Goal: Task Accomplishment & Management: Complete application form

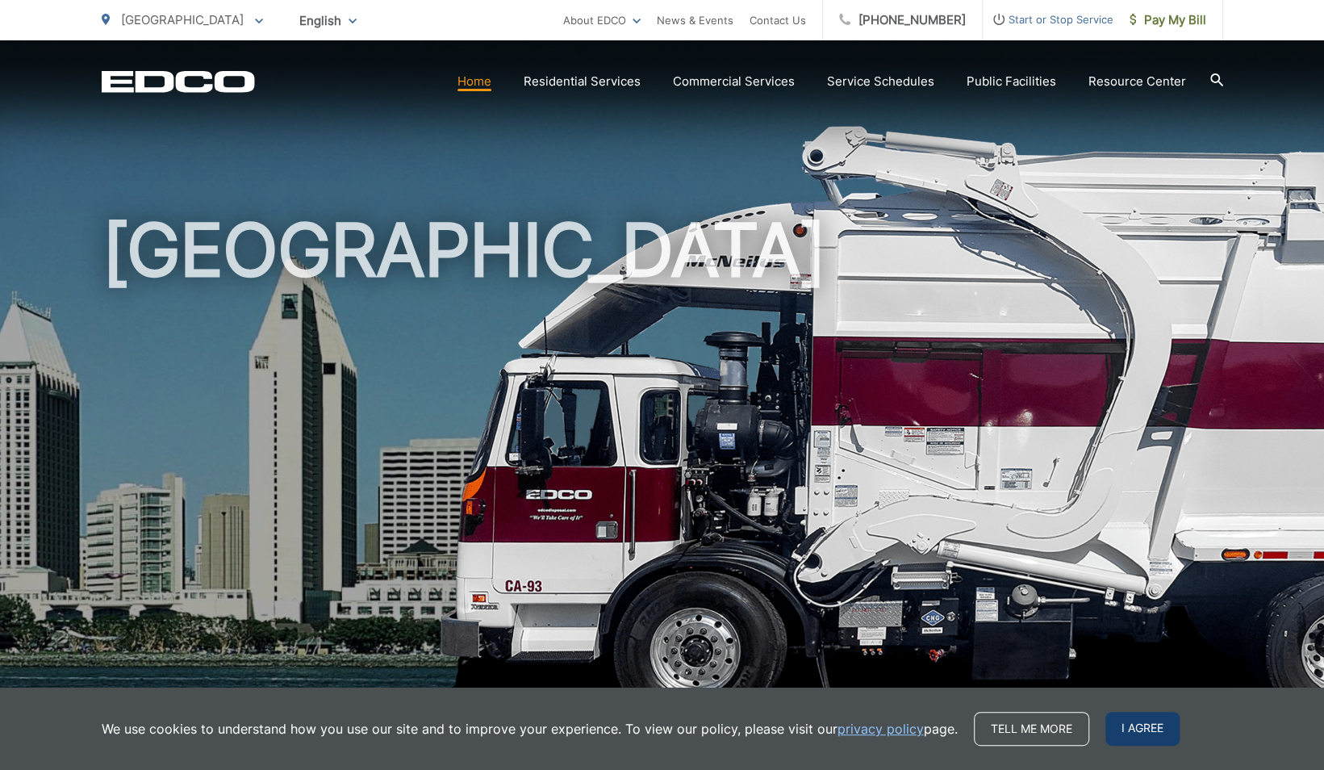
click at [1158, 731] on span "I agree" at bounding box center [1142, 729] width 74 height 34
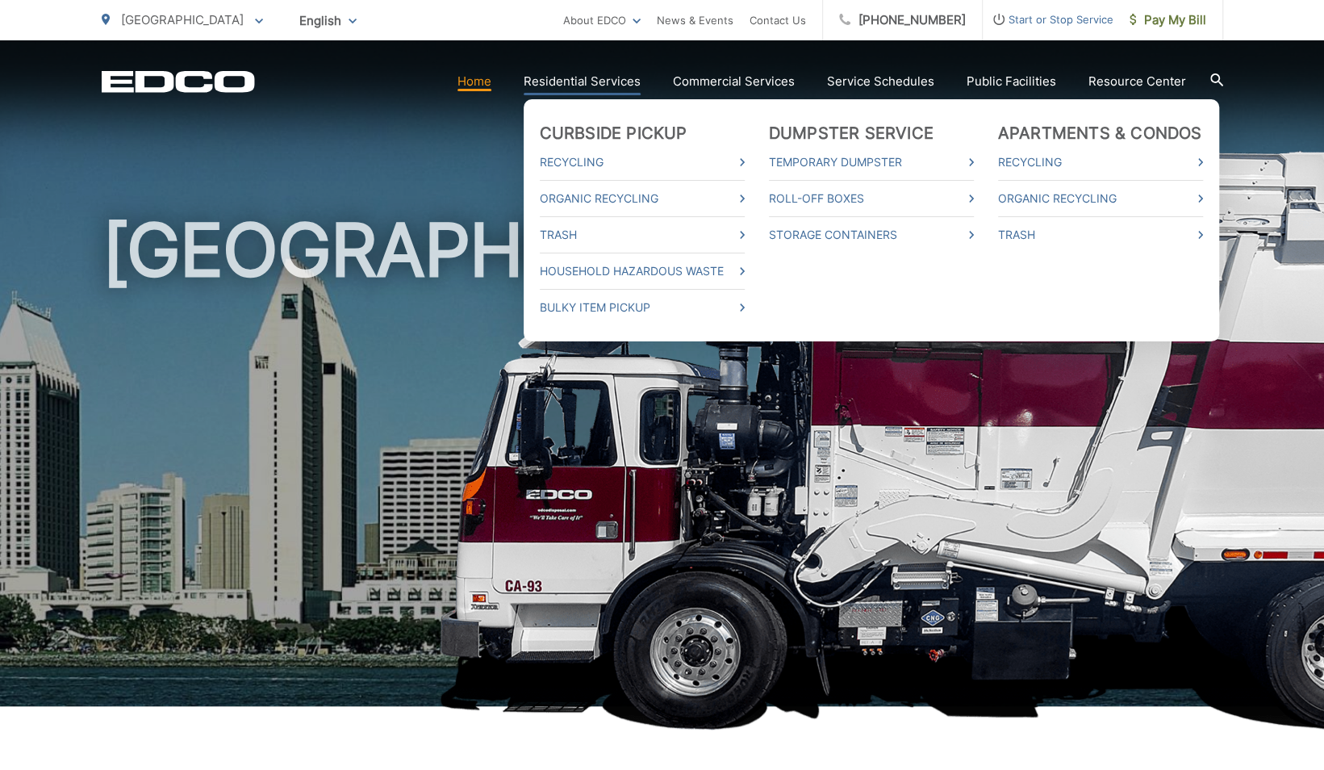
click at [590, 80] on link "Residential Services" at bounding box center [582, 81] width 117 height 19
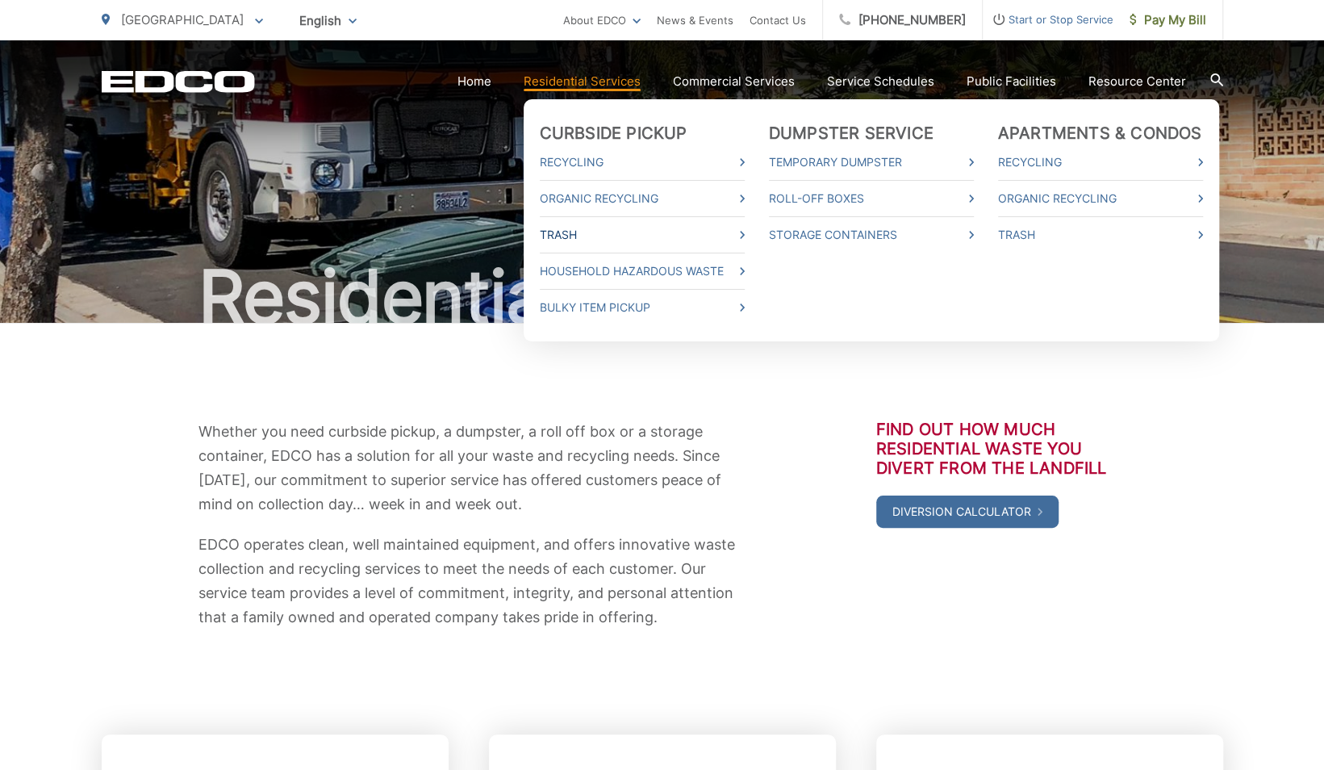
click at [742, 237] on link "Trash" at bounding box center [642, 234] width 205 height 19
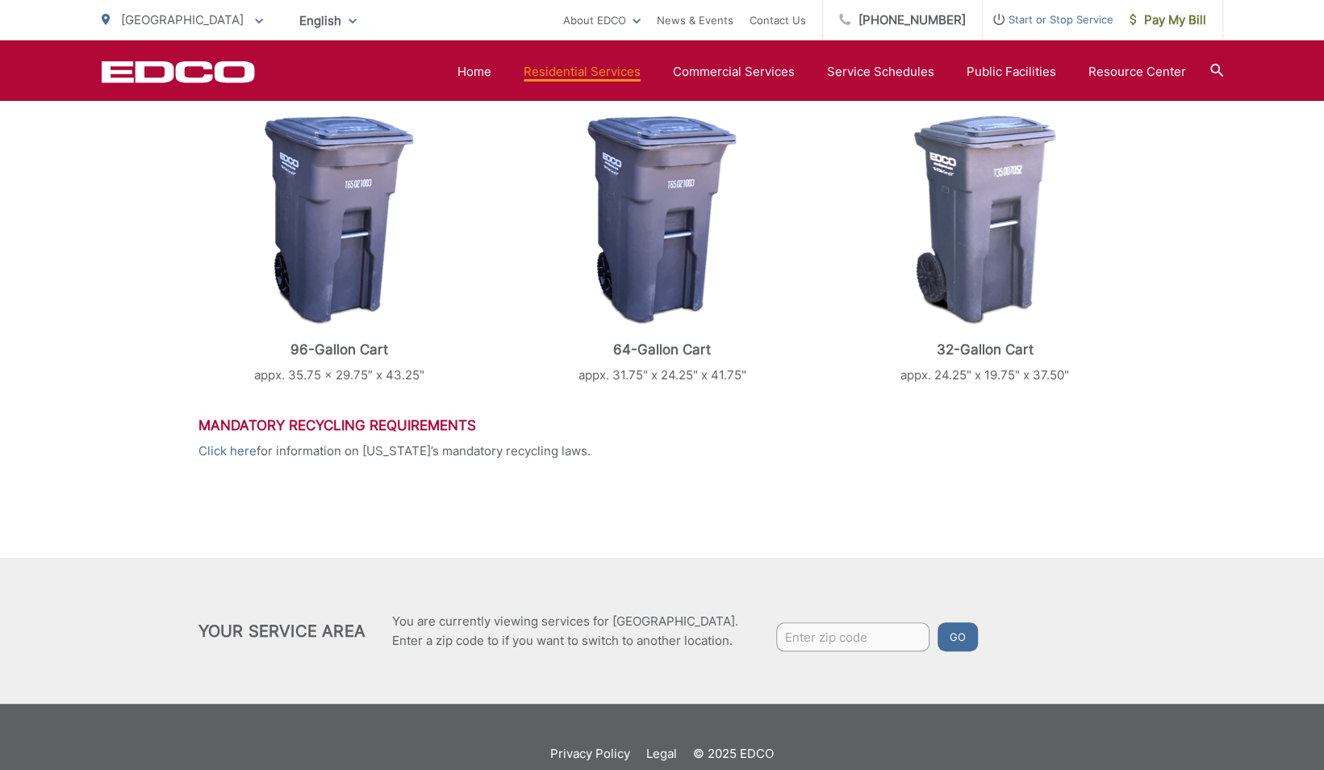
scroll to position [682, 0]
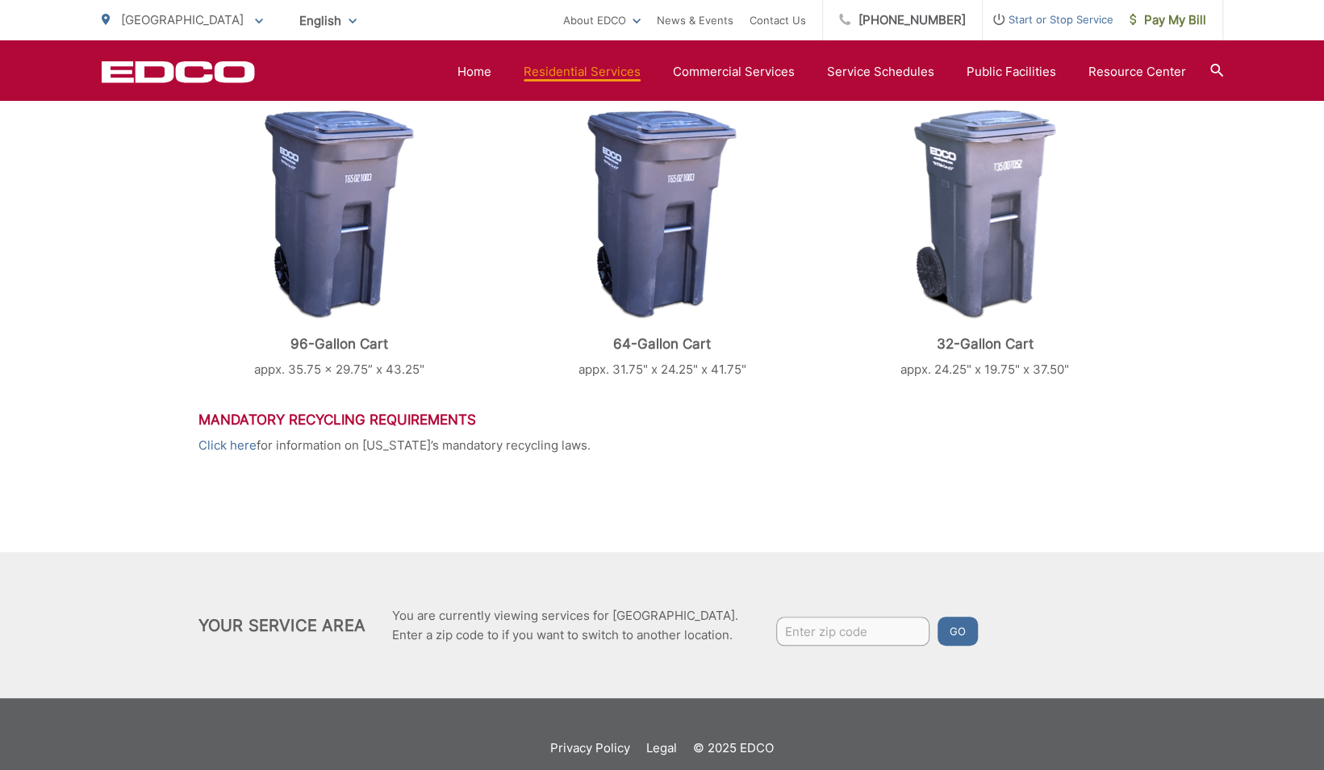
click at [857, 642] on input "Enter zip code" at bounding box center [852, 630] width 153 height 29
type input "91902"
click at [951, 626] on button "Go" at bounding box center [957, 630] width 40 height 29
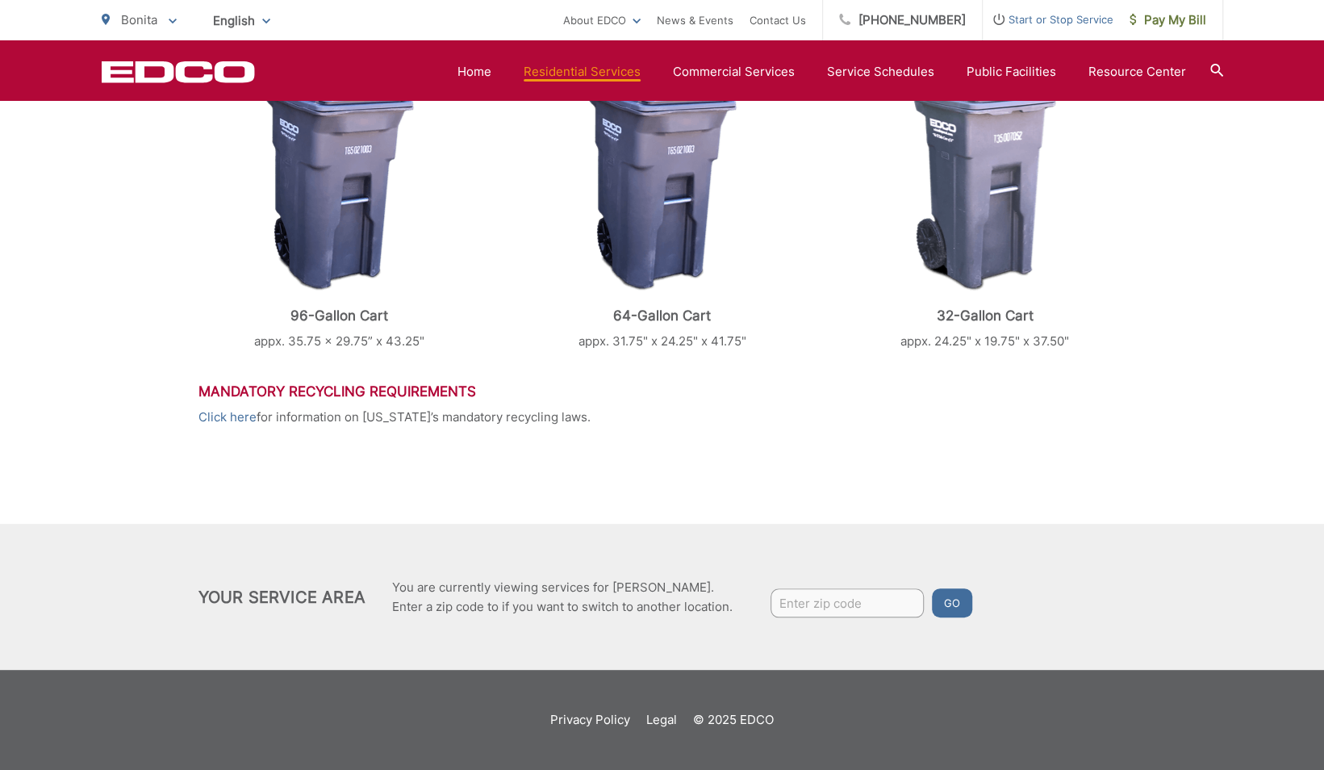
scroll to position [657, 0]
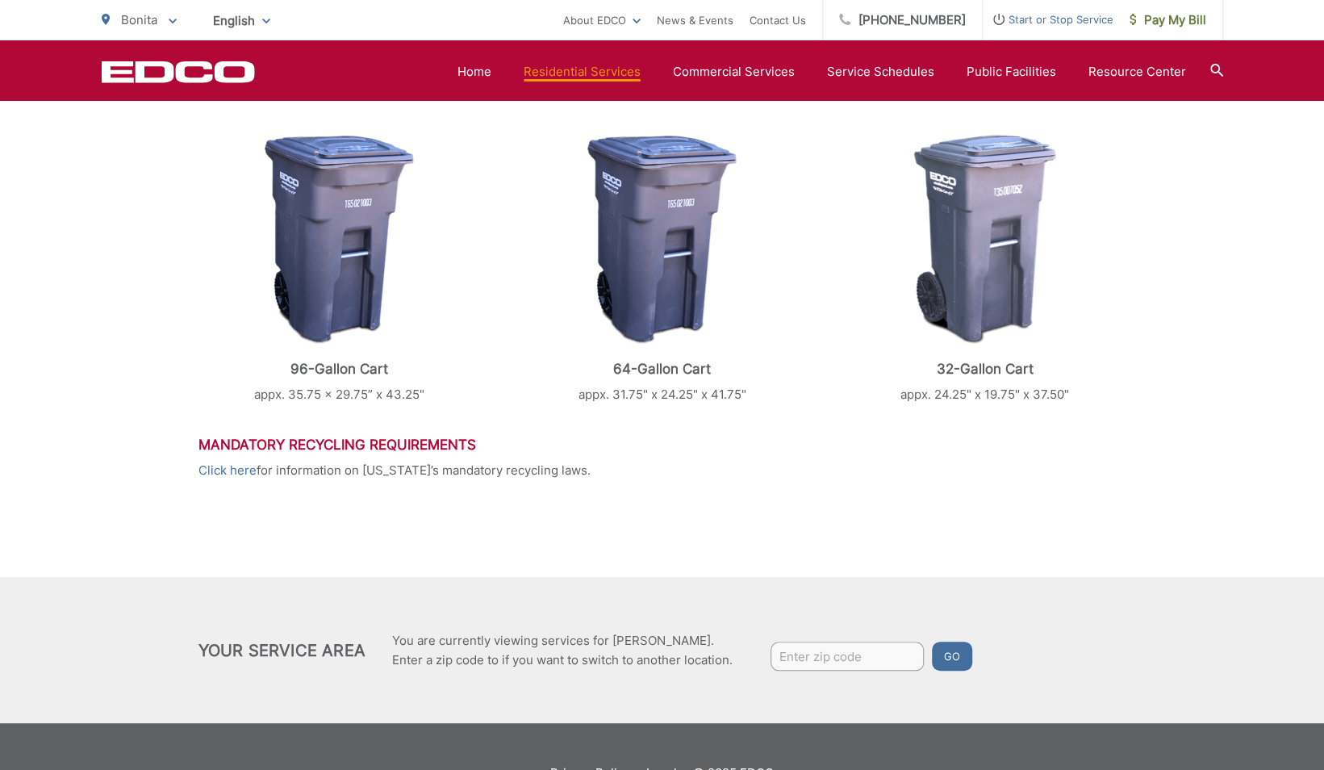
drag, startPoint x: 821, startPoint y: 232, endPoint x: 1244, endPoint y: 269, distance: 424.3
click at [1244, 269] on div "Trash EDCO provides each single-family residential customer with a GRAY automat…" at bounding box center [662, 194] width 1324 height 1058
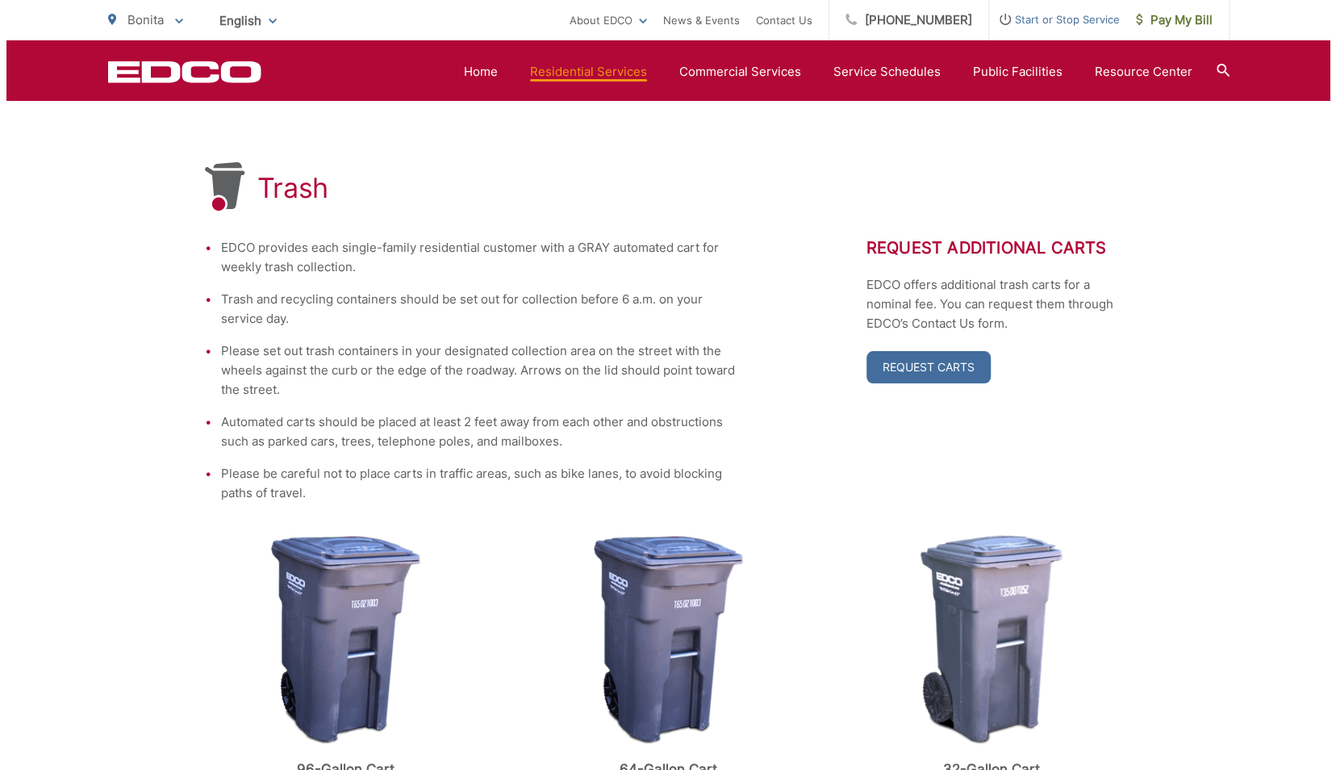
scroll to position [0, 0]
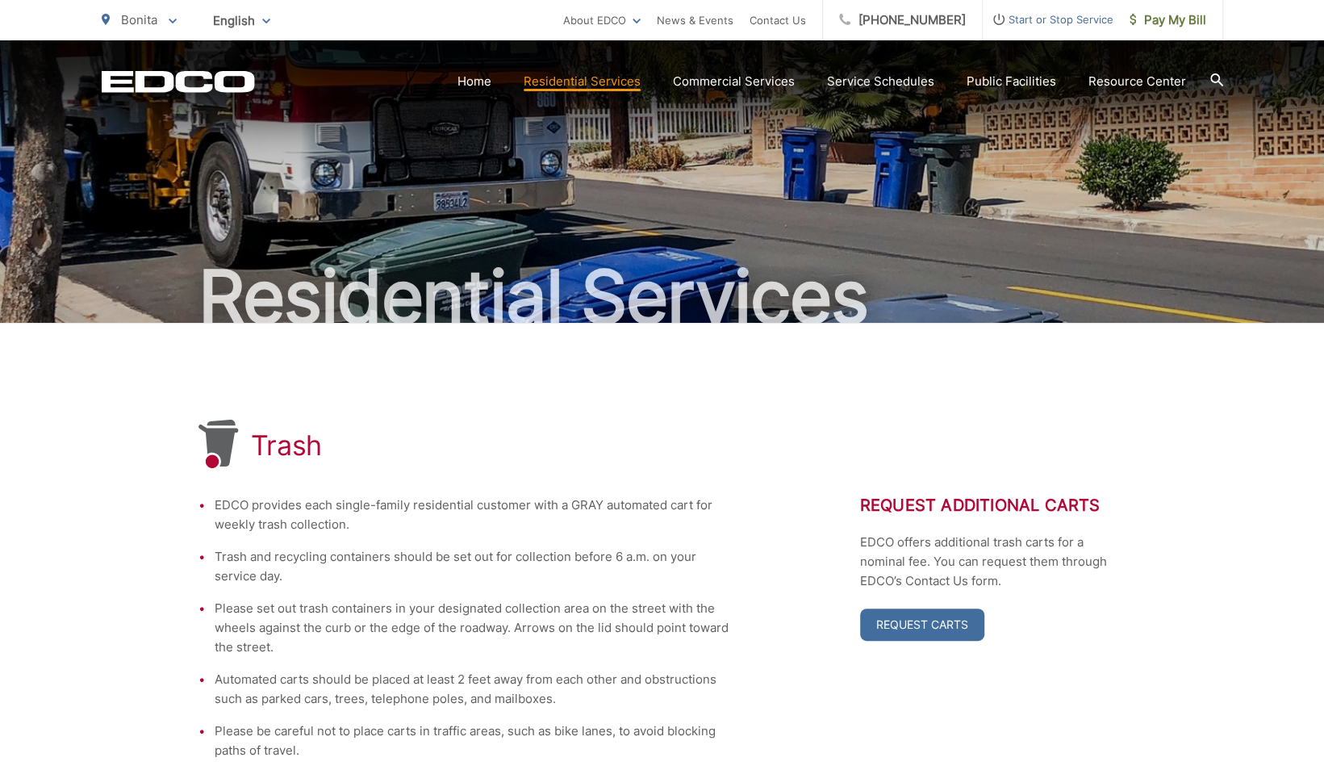
click at [1037, 16] on span "Start or Stop Service" at bounding box center [1048, 19] width 131 height 19
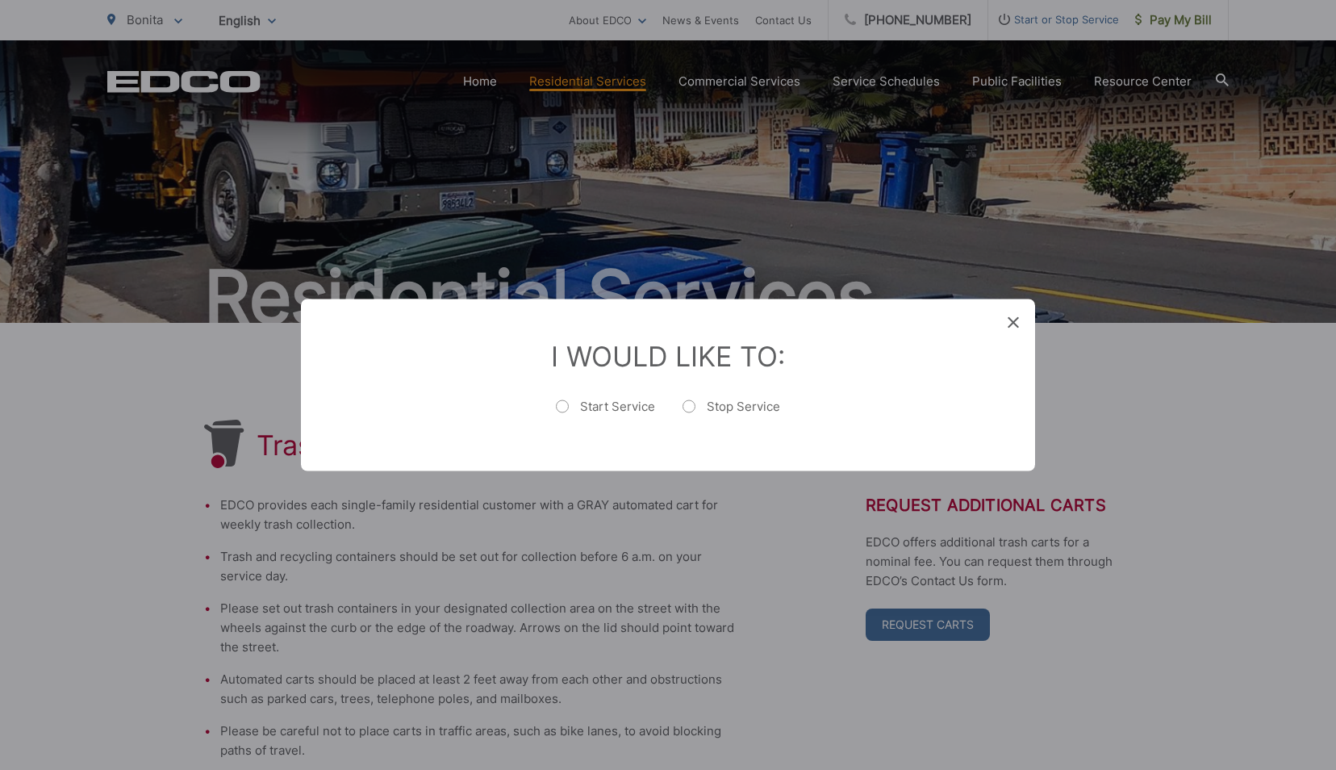
click at [563, 408] on label "Start Service" at bounding box center [605, 415] width 99 height 32
radio input "true"
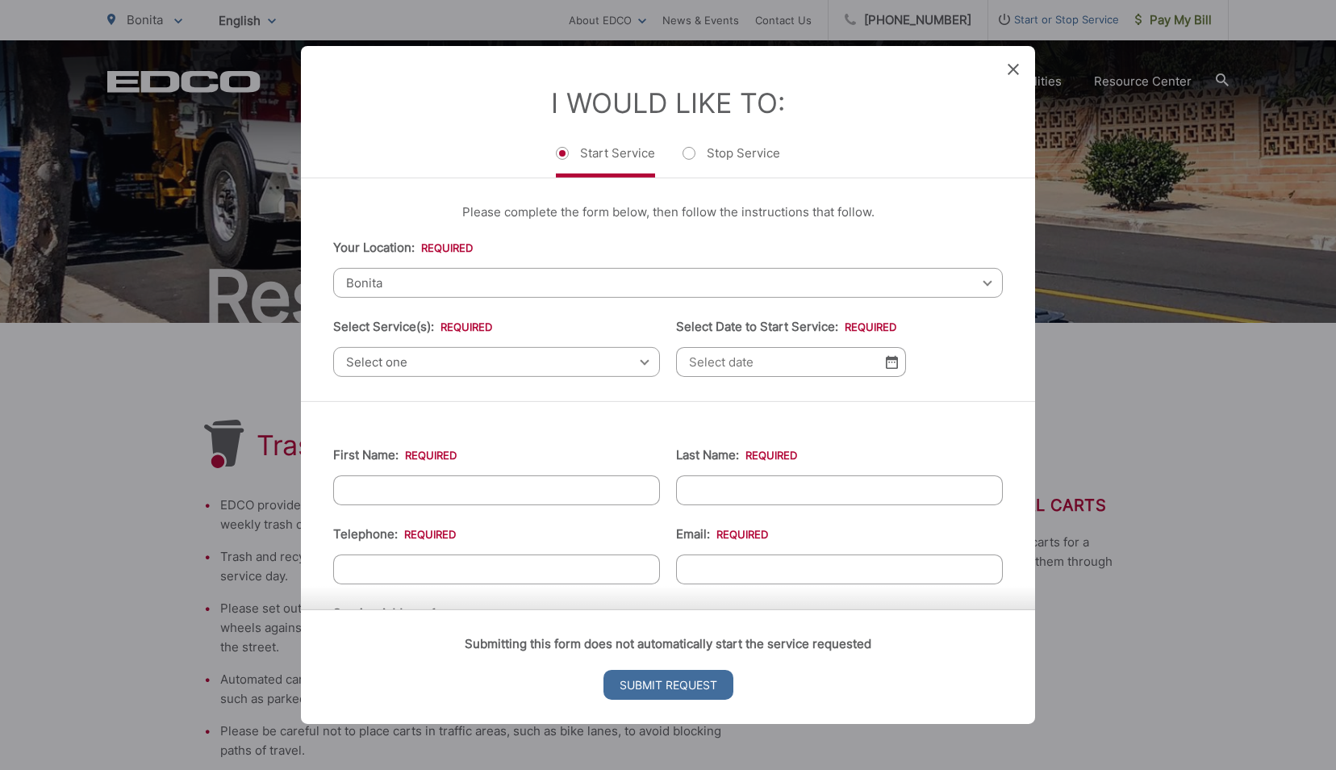
click at [620, 365] on span "Select one" at bounding box center [496, 362] width 327 height 30
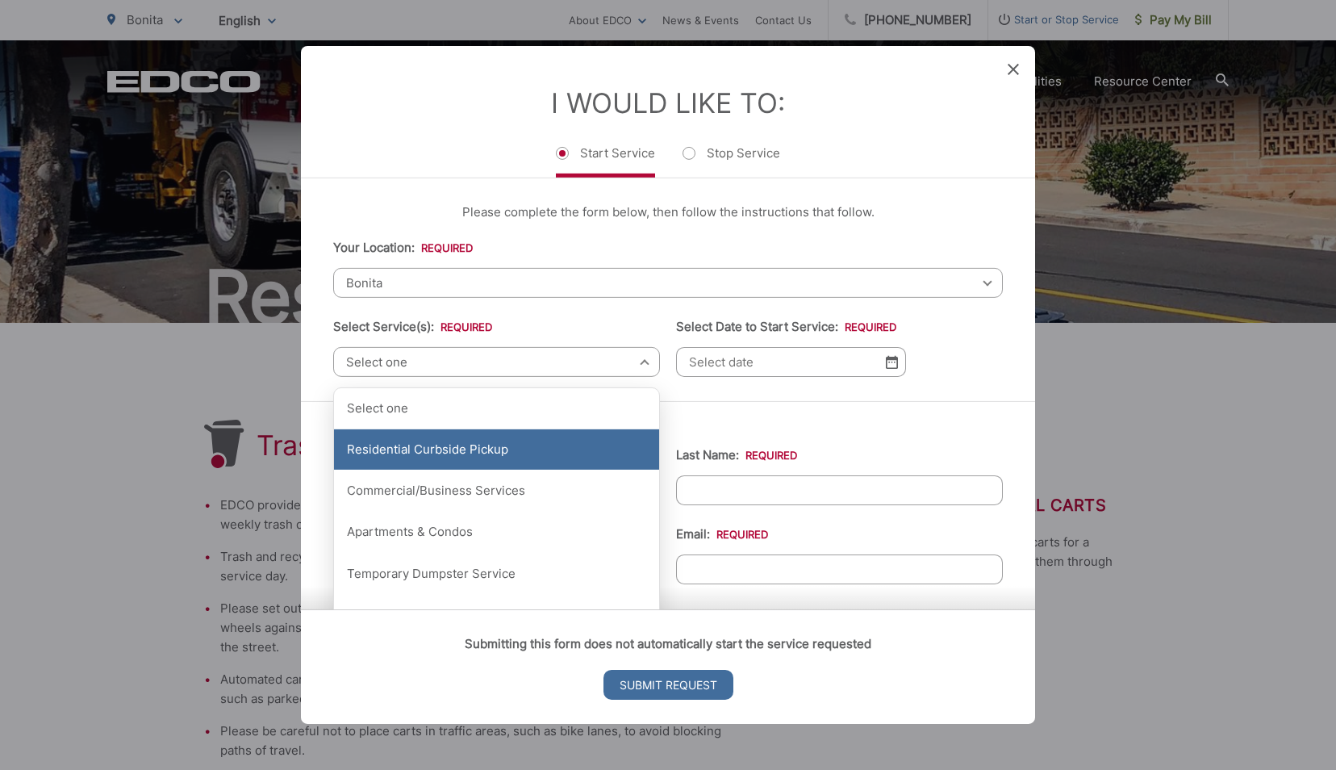
click at [540, 435] on div "Residential Curbside Pickup" at bounding box center [496, 449] width 325 height 40
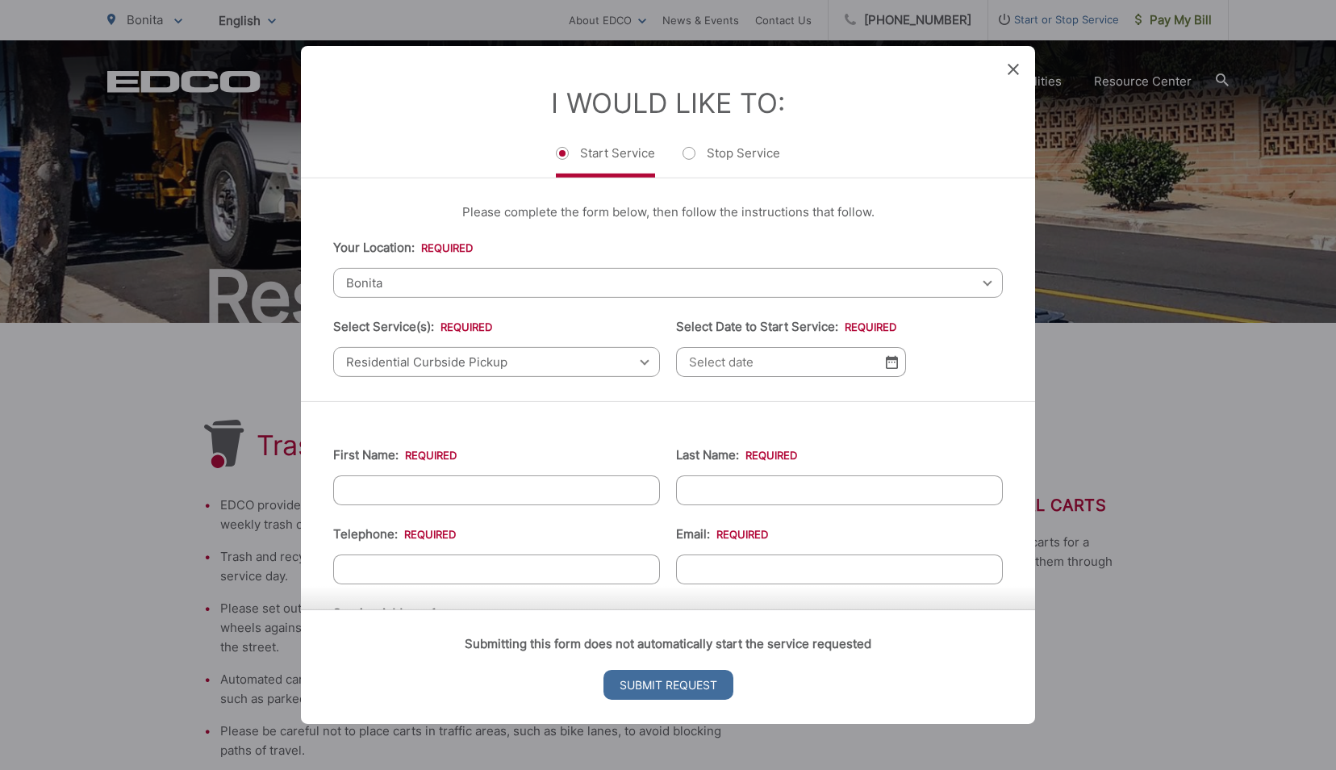
click at [889, 363] on img at bounding box center [892, 362] width 12 height 14
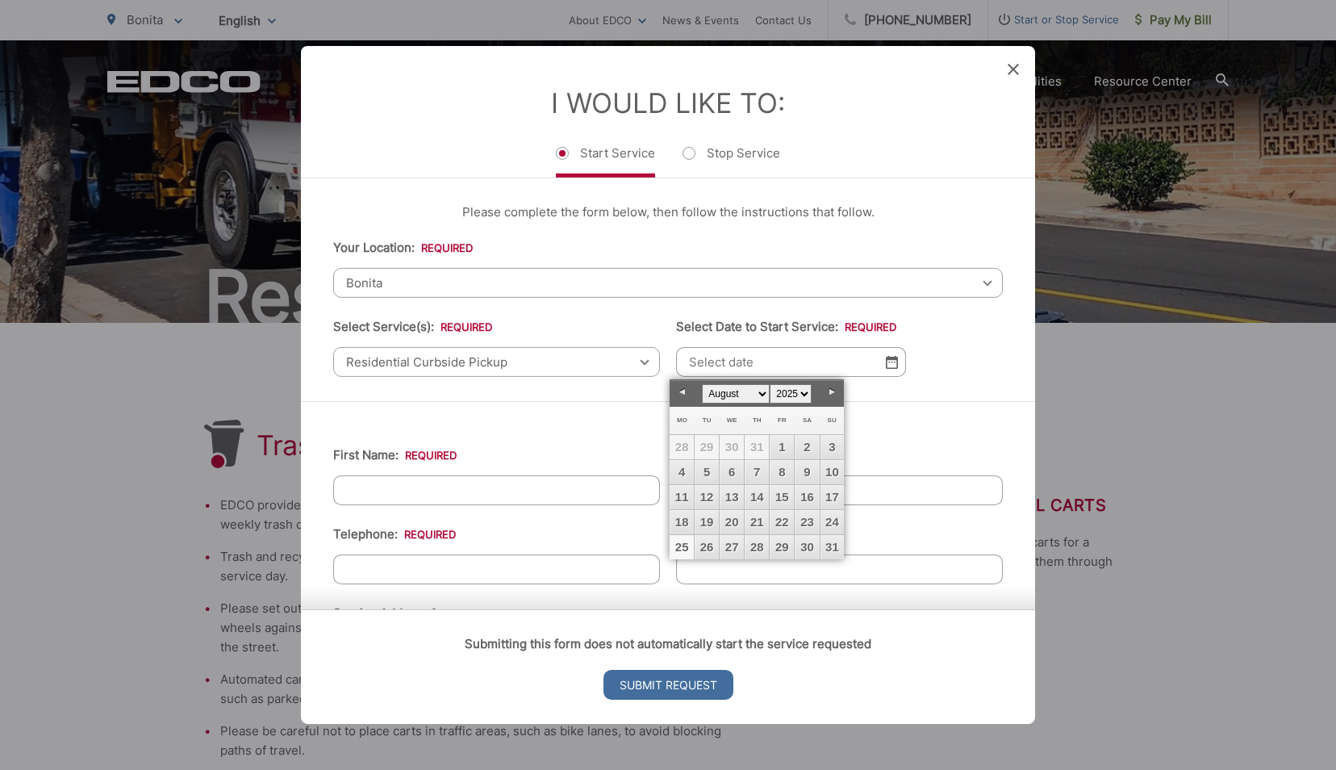
click at [842, 386] on link "Next" at bounding box center [832, 392] width 24 height 24
click at [712, 466] on link "9" at bounding box center [707, 472] width 24 height 24
type input "09/09/2025"
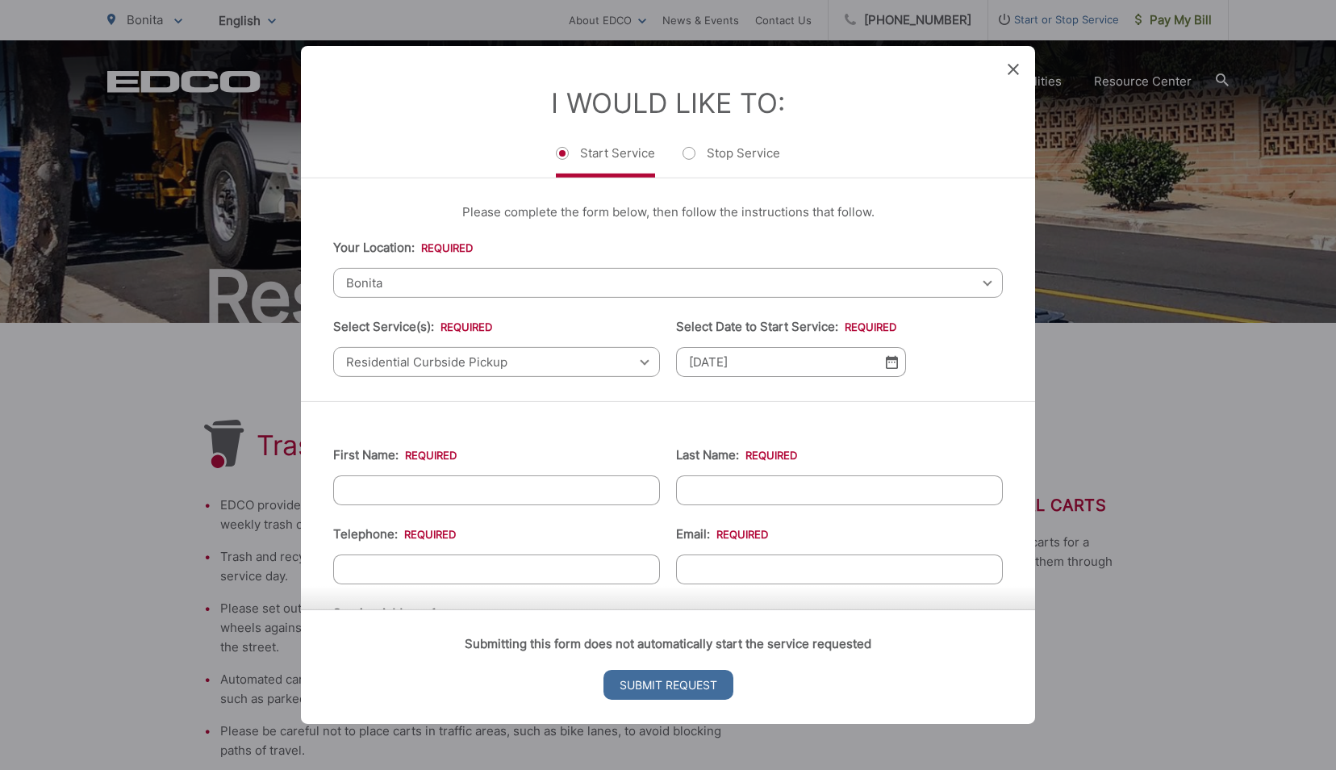
click at [453, 487] on input "First Name: *" at bounding box center [496, 490] width 327 height 30
type input "David"
type input "Kassar"
type input "6198506102"
type input "zigarlover@sbcglobal.net"
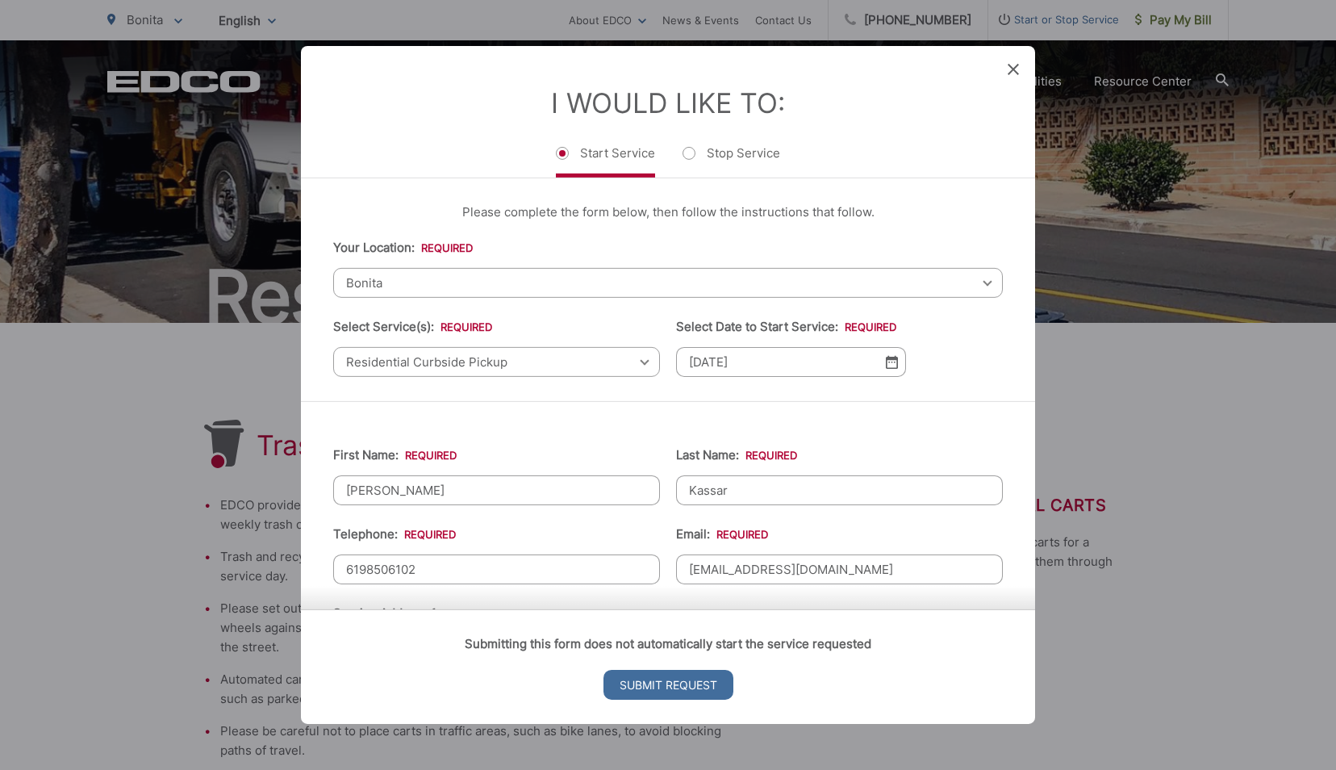
type input "BONITA, SAN DIEGO, CA"
type input "91902"
type input "3059 Degen Dr"
type input "(619) 850-6102"
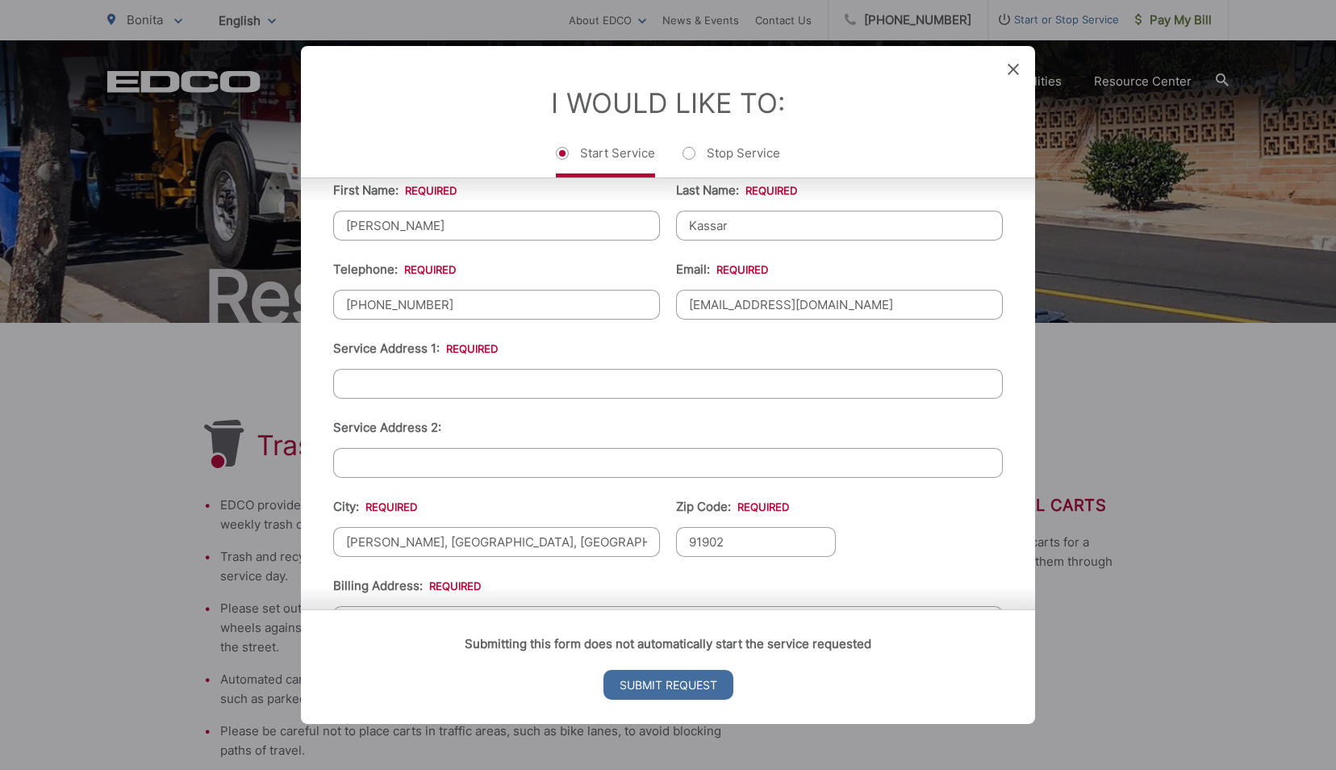
scroll to position [273, 0]
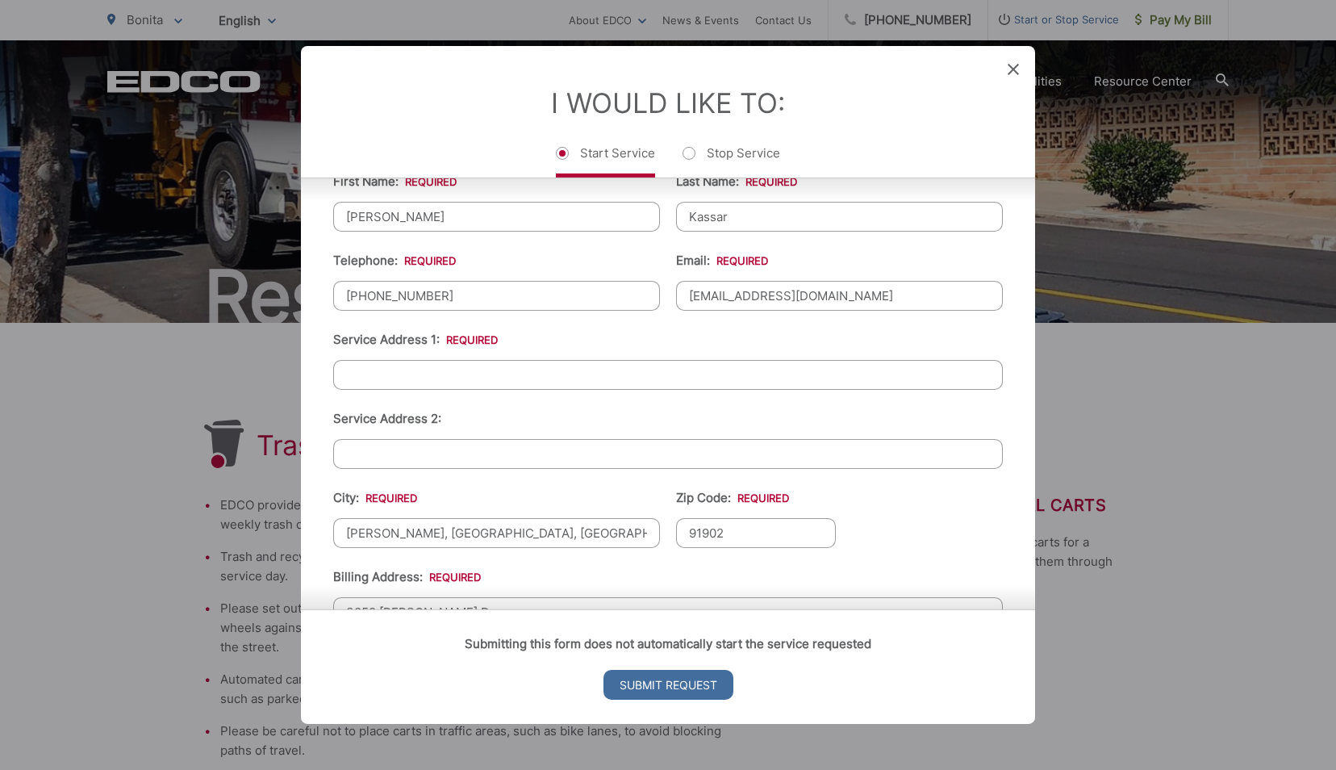
click at [441, 382] on input "Service Address 1: *" at bounding box center [668, 375] width 670 height 30
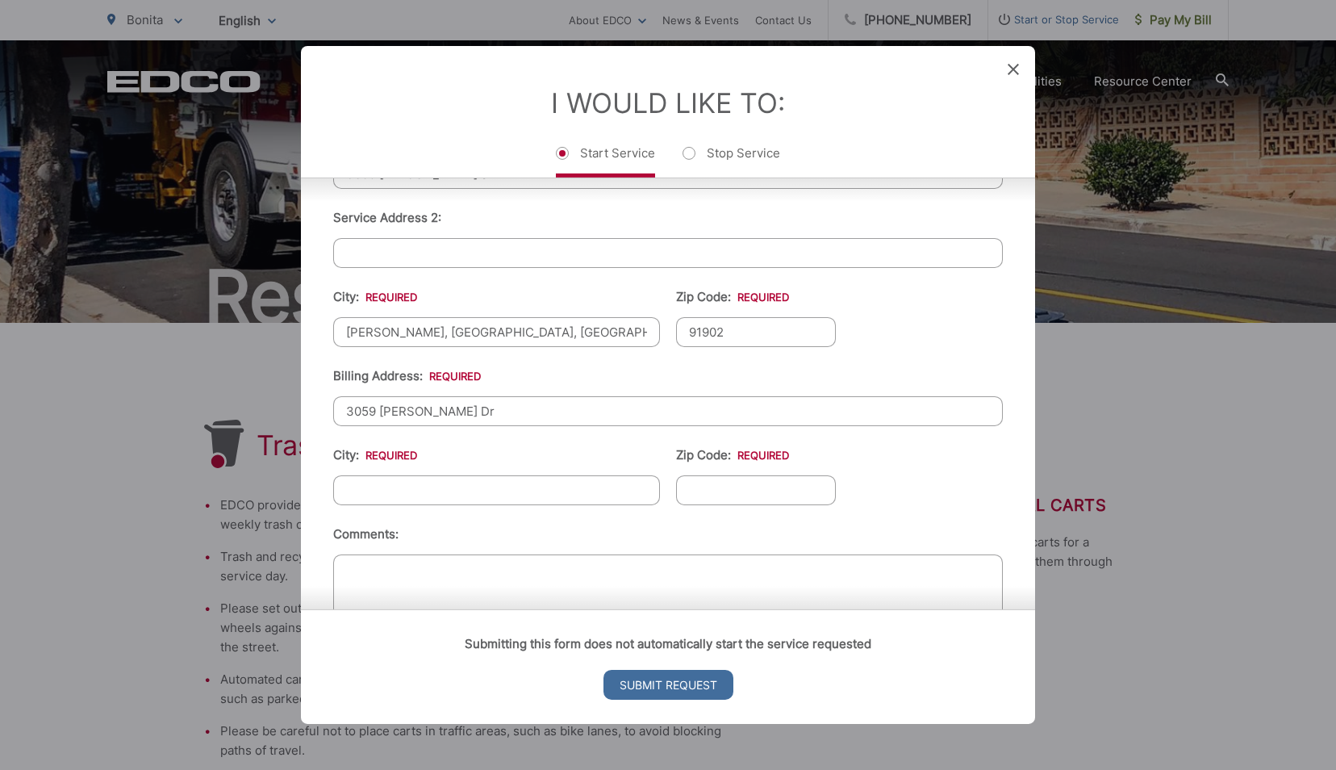
scroll to position [539, 0]
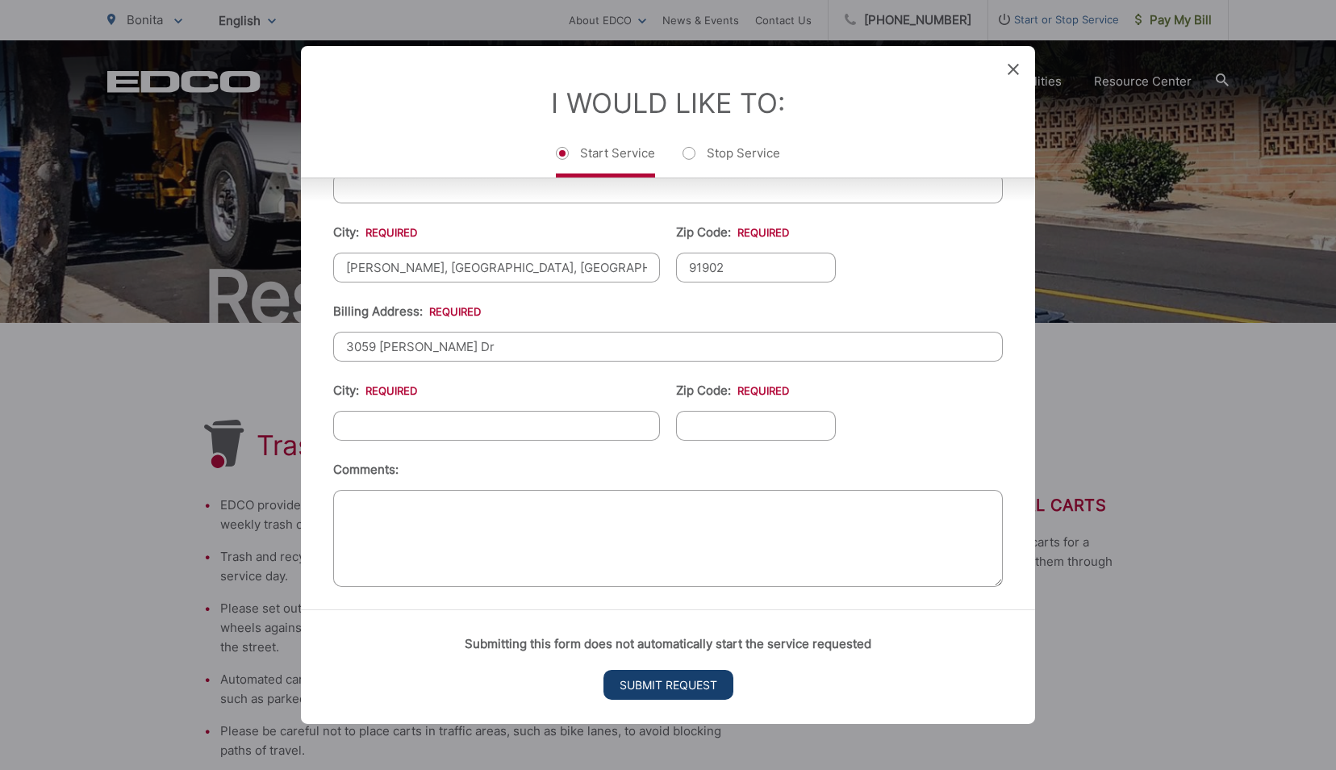
type input "3059 degen dr"
click at [694, 684] on input "Submit Request" at bounding box center [668, 685] width 130 height 30
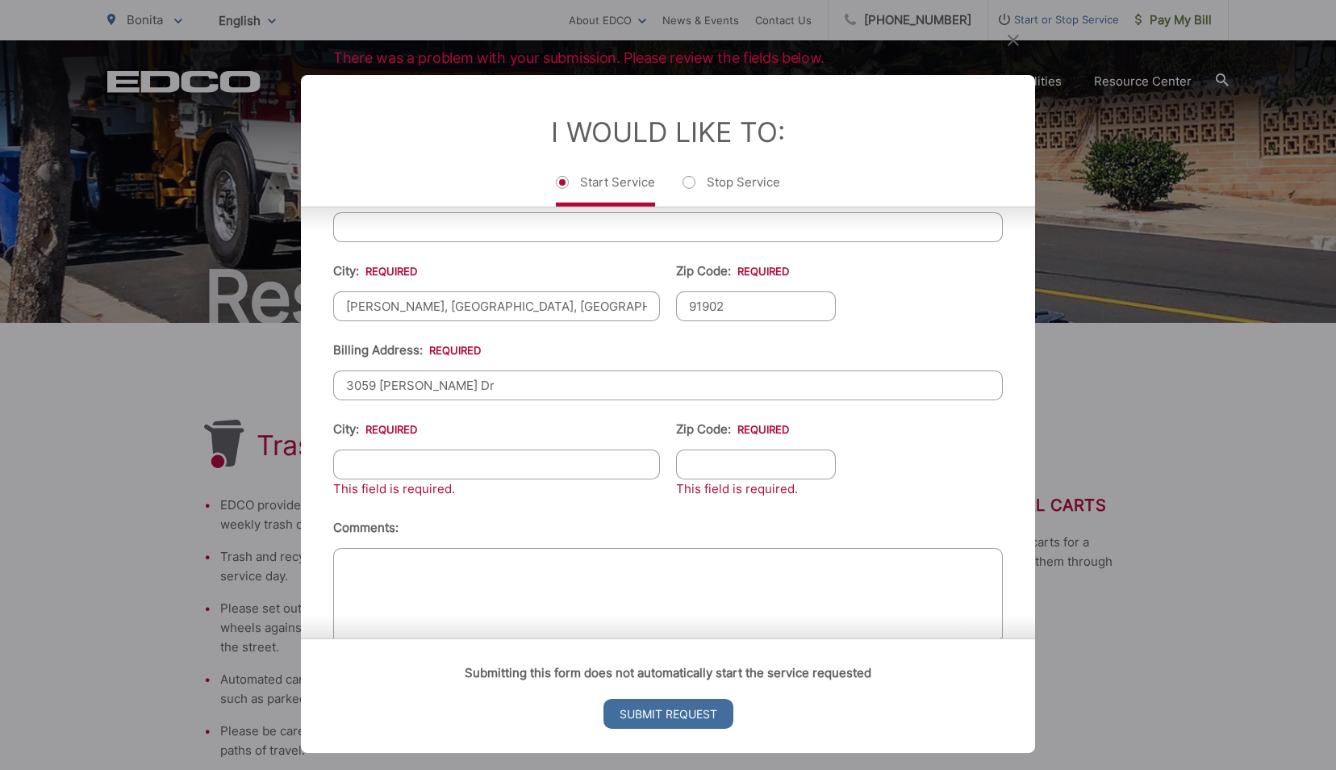
scroll to position [558, 0]
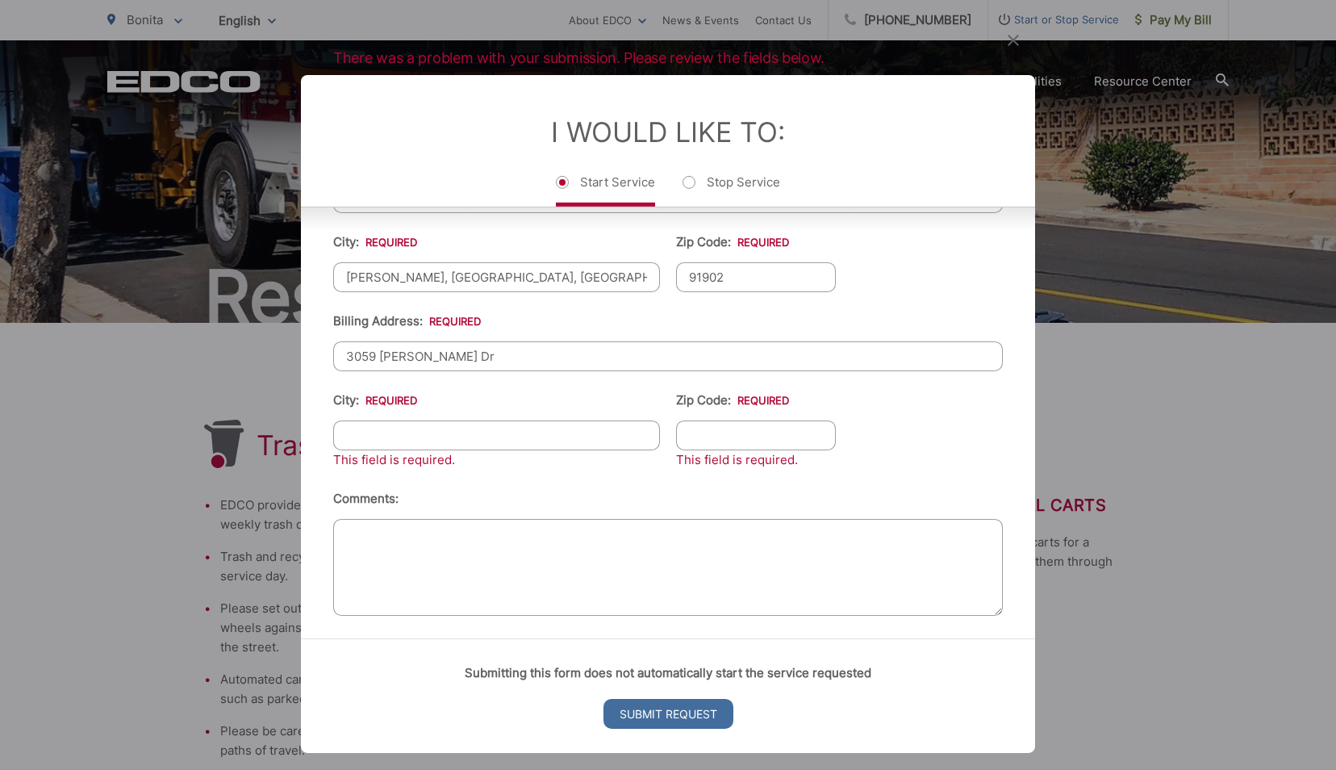
click at [418, 432] on input "City: *" at bounding box center [496, 435] width 327 height 30
type input "BONITA, SAN DIEGO, CA"
type input "91902"
click at [404, 274] on input "BONITA, SAN DIEGO, CA" at bounding box center [496, 277] width 327 height 30
type input "BONITA, CA"
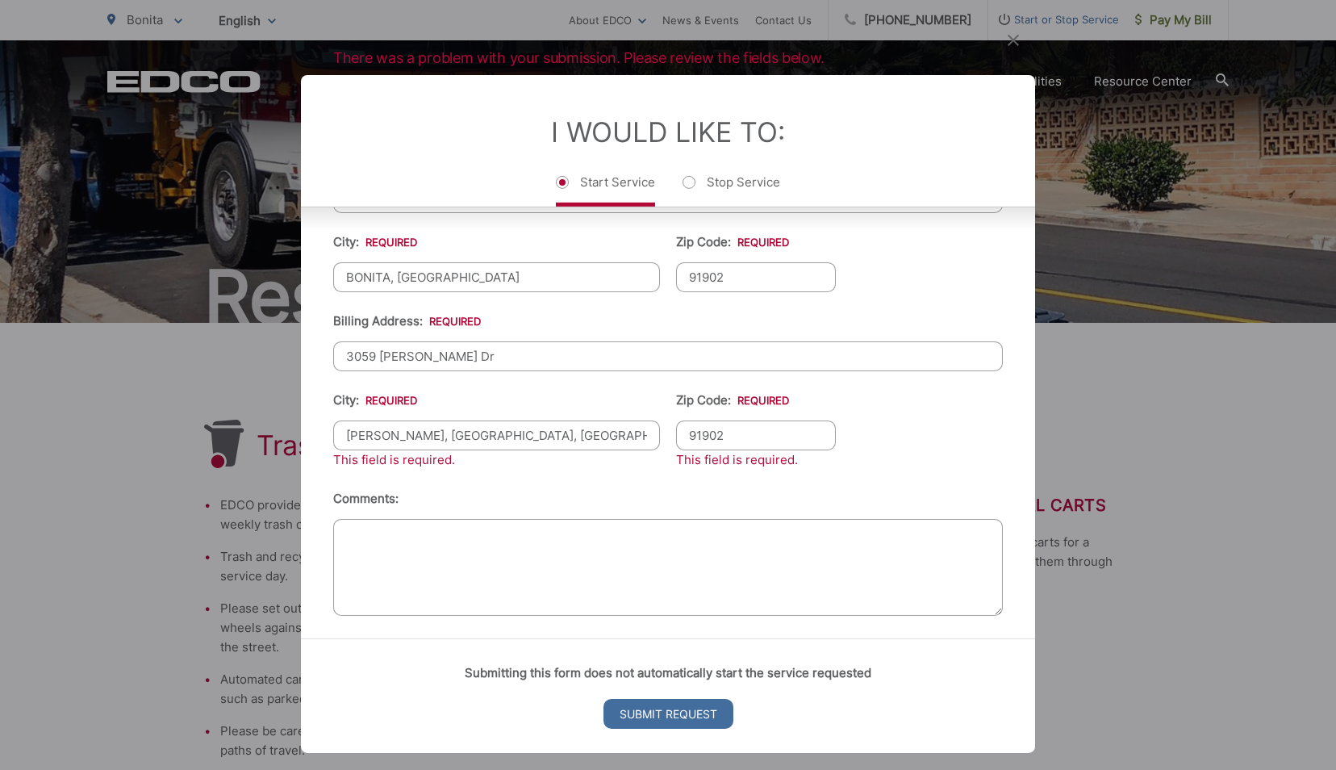
click at [401, 427] on input "BONITA, SAN DIEGO, CA" at bounding box center [496, 435] width 327 height 30
type input "BONITA, CA"
click at [687, 705] on input "Submit Request" at bounding box center [668, 714] width 130 height 30
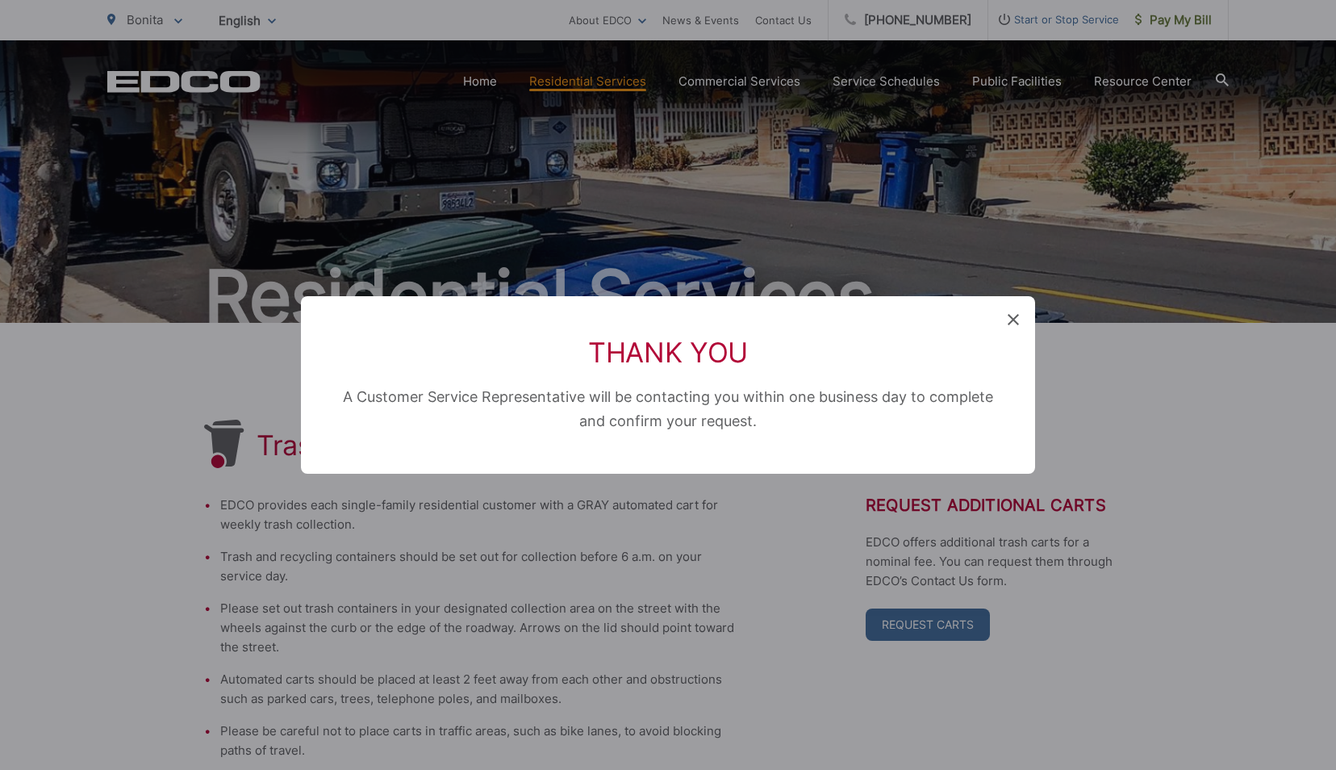
scroll to position [215, 0]
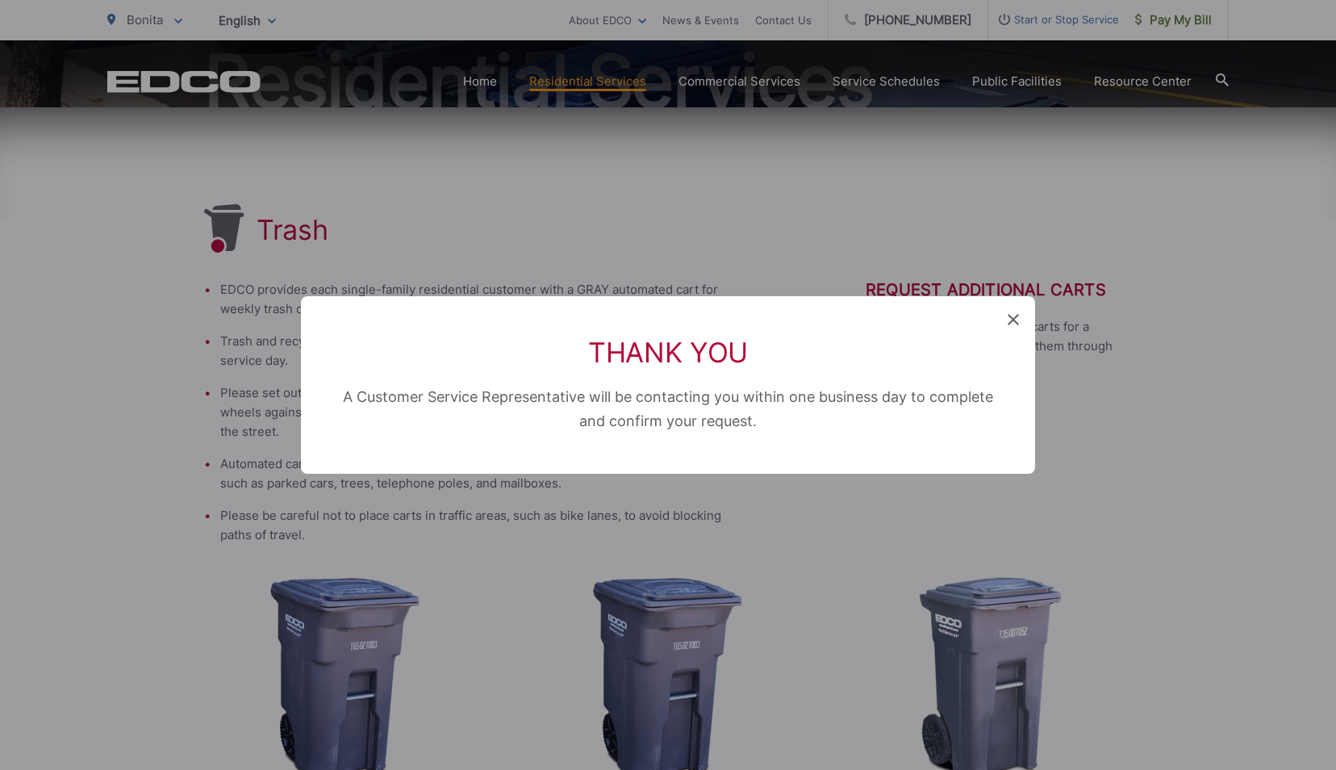
click at [1015, 318] on icon at bounding box center [1013, 319] width 11 height 11
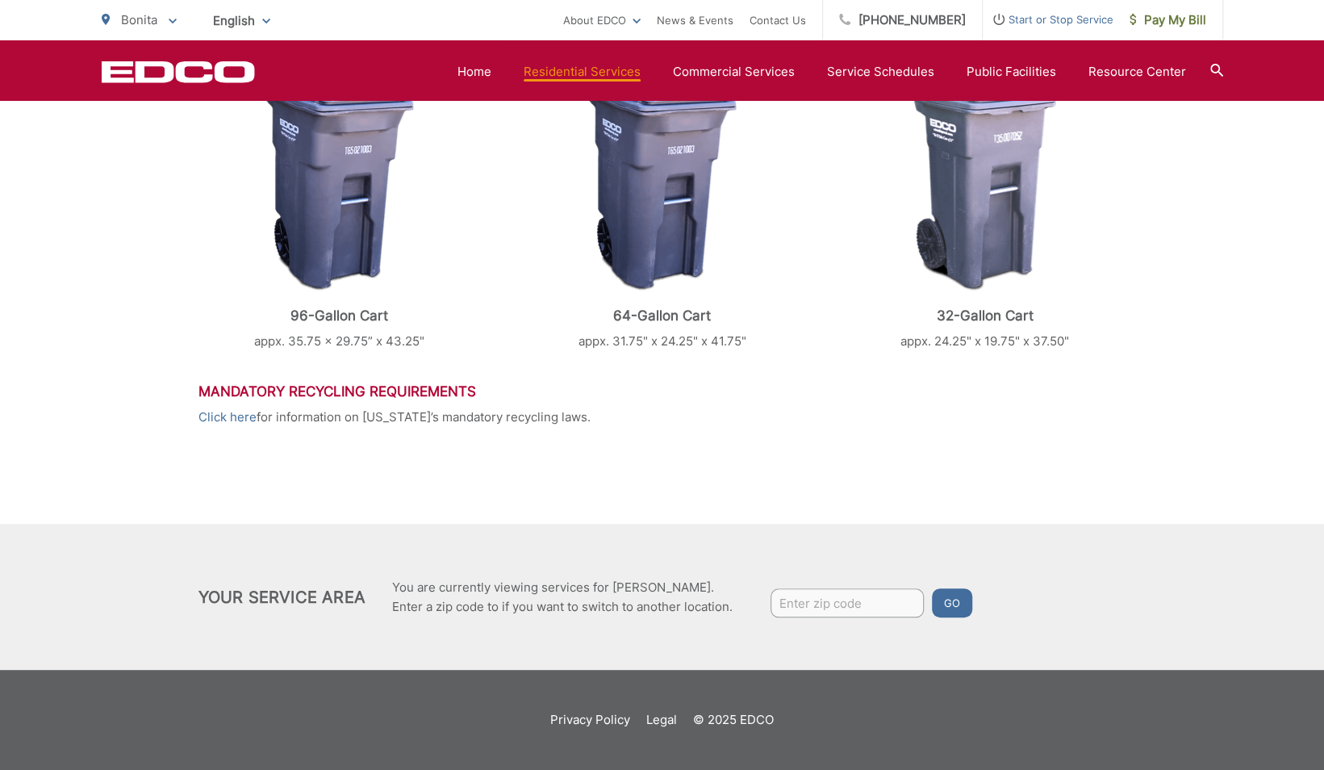
scroll to position [0, 0]
